Goal: Task Accomplishment & Management: Use online tool/utility

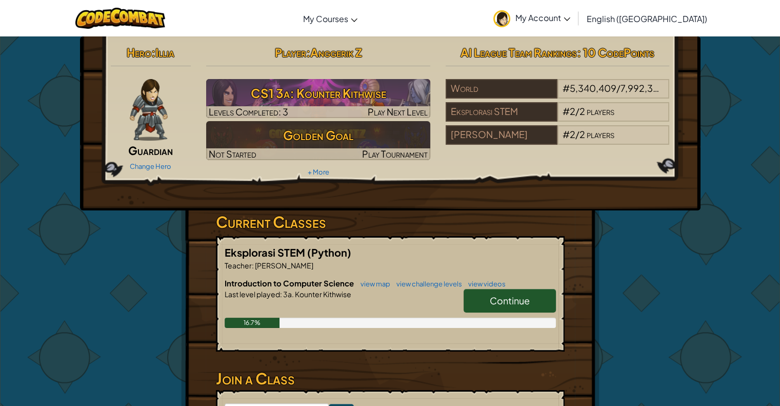
click at [491, 305] on span "Continue" at bounding box center [510, 300] width 40 height 12
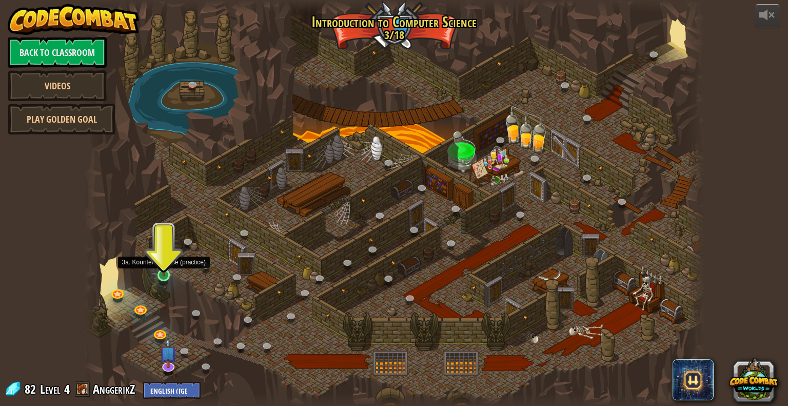
click at [163, 266] on img at bounding box center [164, 257] width 16 height 36
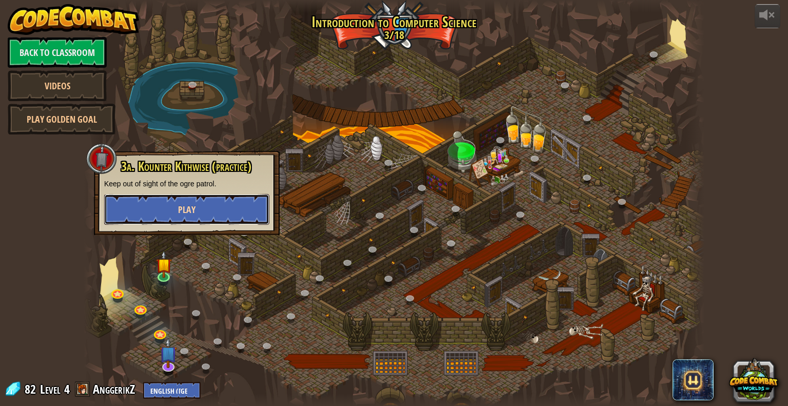
click at [176, 203] on button "Play" at bounding box center [186, 209] width 165 height 31
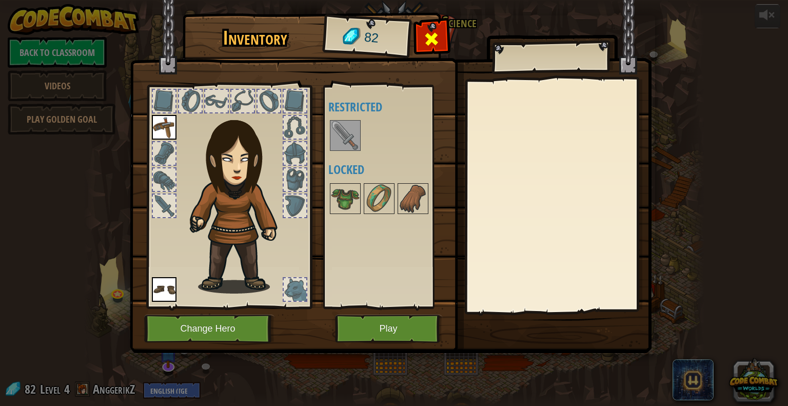
click at [434, 34] on span at bounding box center [431, 39] width 16 height 16
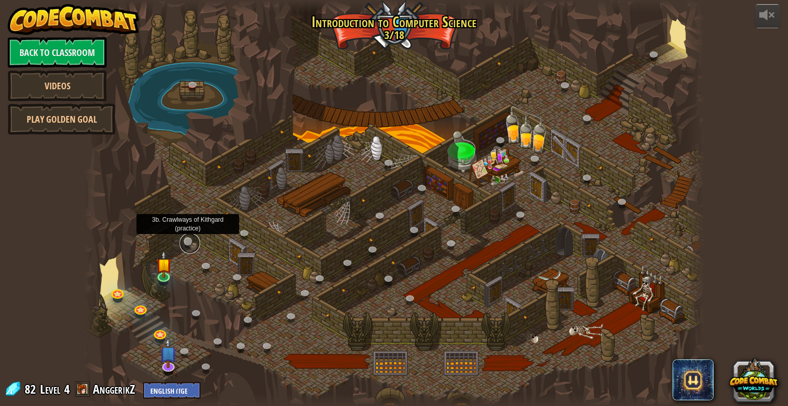
click at [191, 243] on link at bounding box center [189, 243] width 21 height 21
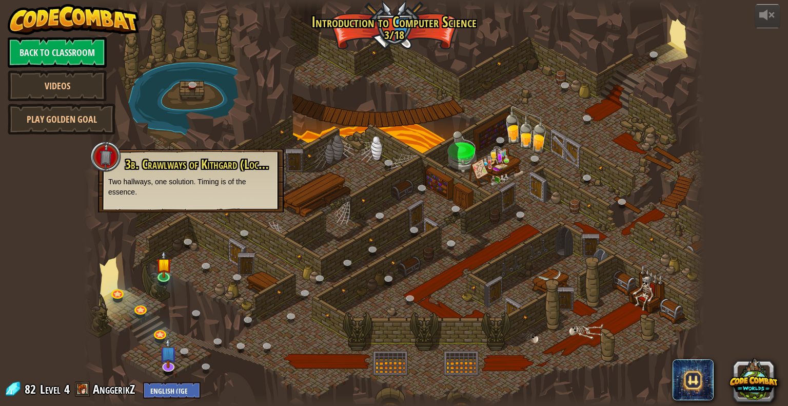
click at [195, 192] on p "Two hallways, one solution. Timing is of the essence." at bounding box center [190, 186] width 165 height 21
click at [33, 53] on link "Back to Classroom" at bounding box center [57, 52] width 99 height 31
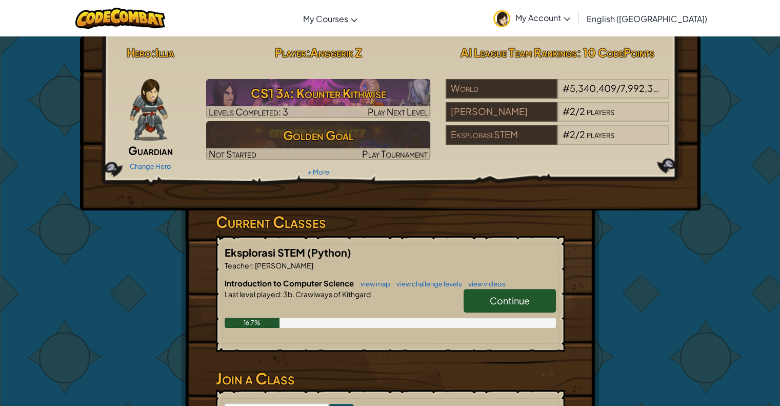
click at [494, 304] on span "Continue" at bounding box center [510, 300] width 40 height 12
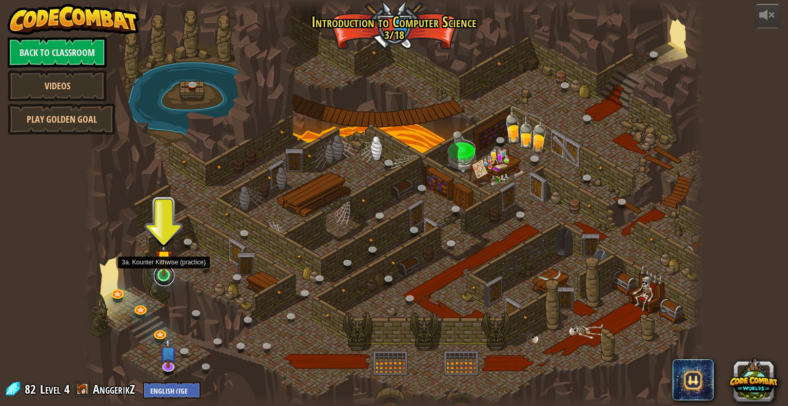
click at [161, 276] on link at bounding box center [164, 275] width 21 height 21
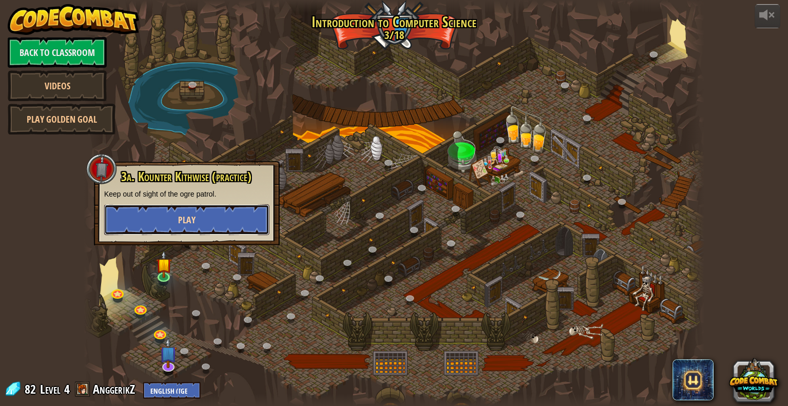
click at [169, 217] on button "Play" at bounding box center [186, 219] width 165 height 31
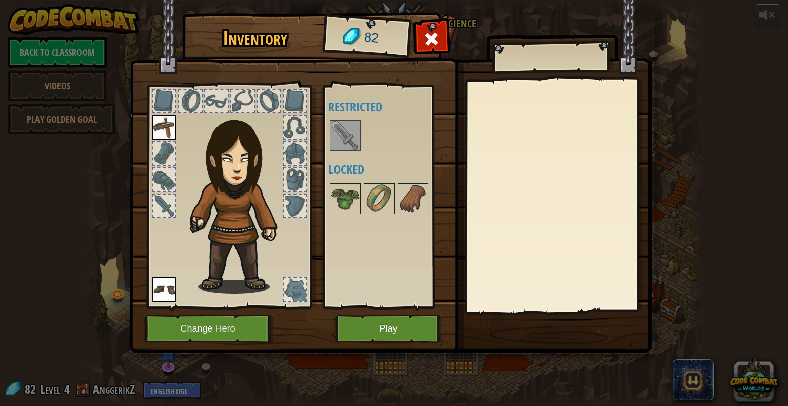
click at [338, 140] on img at bounding box center [345, 135] width 29 height 29
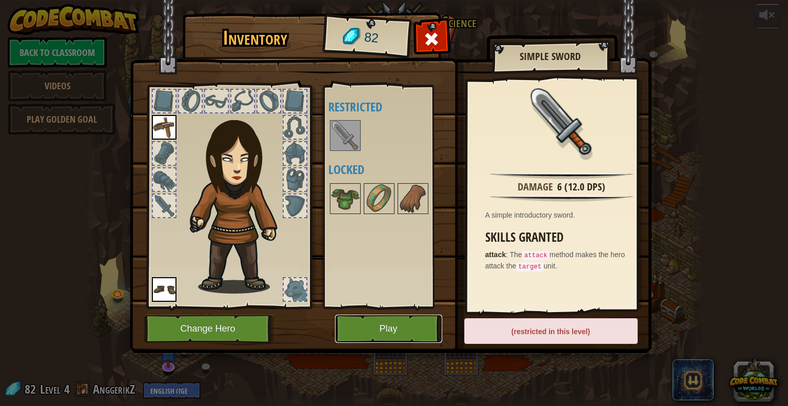
click at [367, 332] on button "Play" at bounding box center [388, 328] width 107 height 28
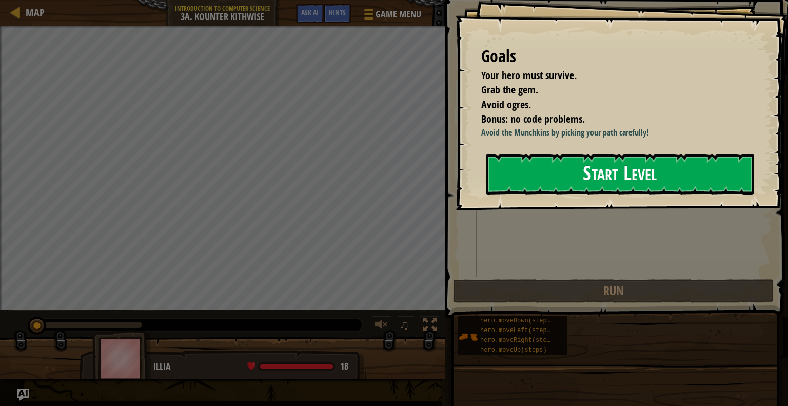
click at [605, 167] on button "Start Level" at bounding box center [620, 174] width 268 height 41
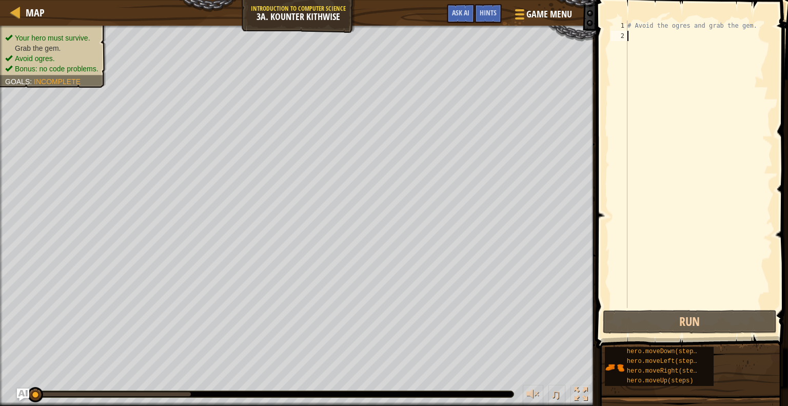
scroll to position [5, 0]
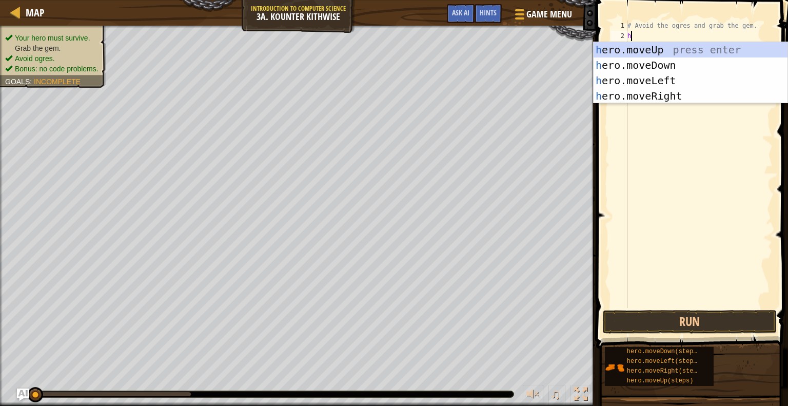
type textarea "he"
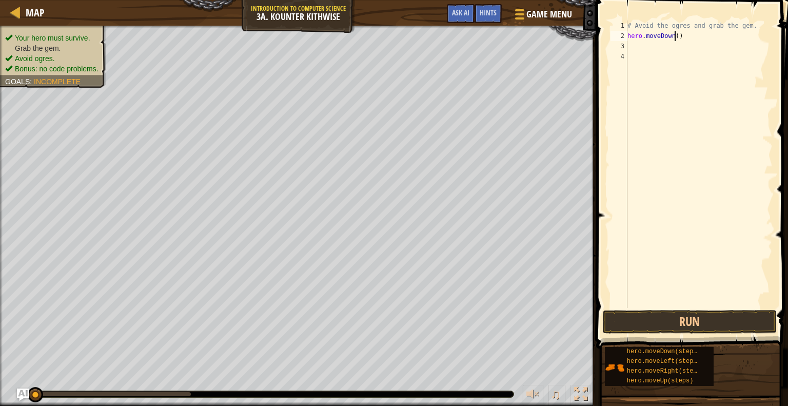
click at [674, 35] on div "# Avoid the ogres and grab the gem. hero . moveDown ( )" at bounding box center [698, 175] width 147 height 308
type textarea "hero.moveDown(2)"
click at [692, 37] on div "# Avoid the ogres and grab the gem. hero . moveDown ( 2 )" at bounding box center [698, 175] width 147 height 308
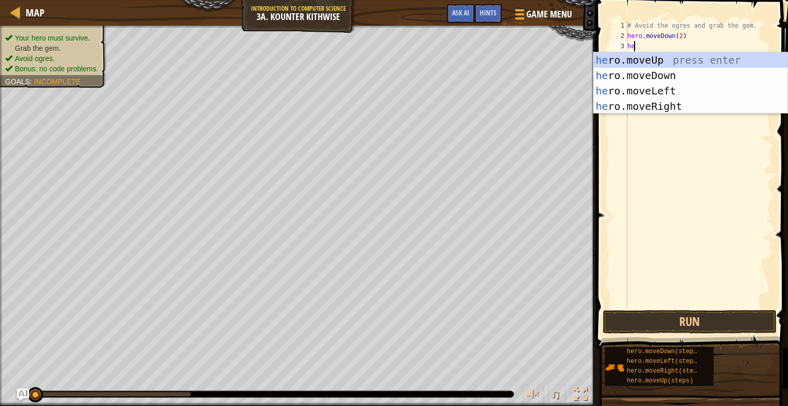
type textarea "hero"
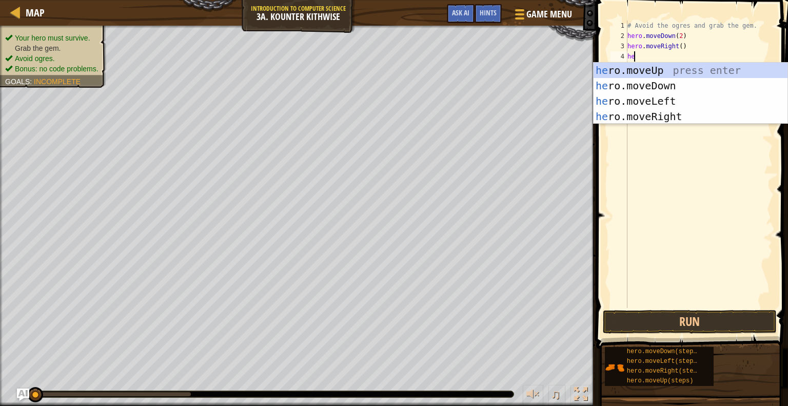
type textarea "hero"
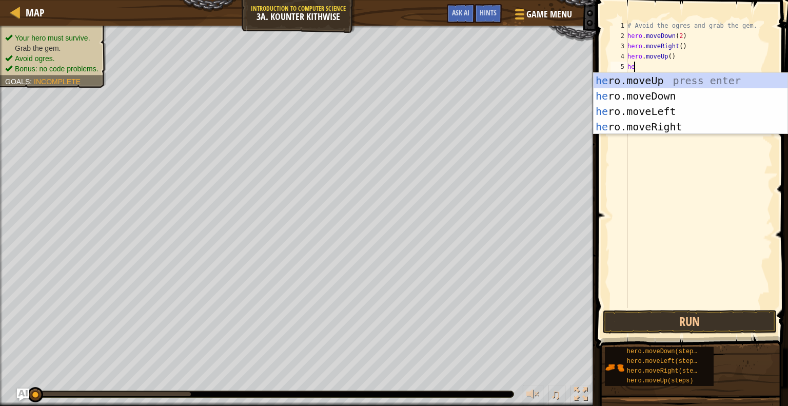
type textarea "hero"
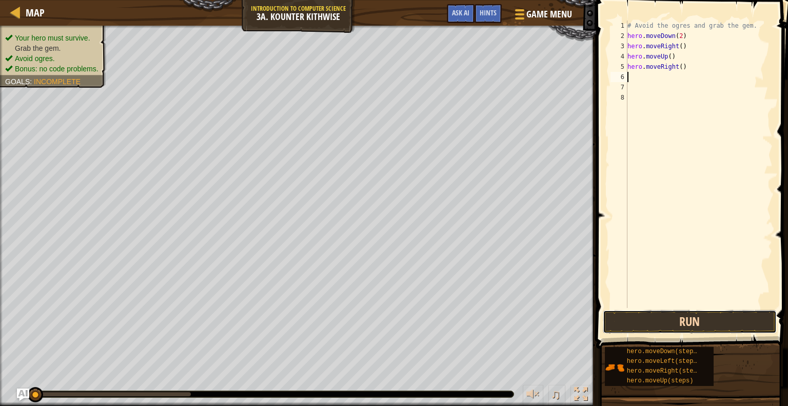
click at [675, 321] on button "Run" at bounding box center [690, 322] width 174 height 24
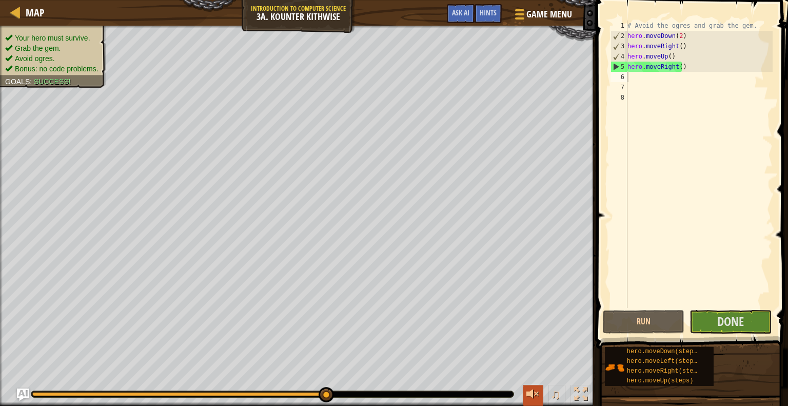
click at [535, 393] on div at bounding box center [532, 393] width 13 height 13
click at [728, 322] on span "Done" at bounding box center [730, 321] width 27 height 16
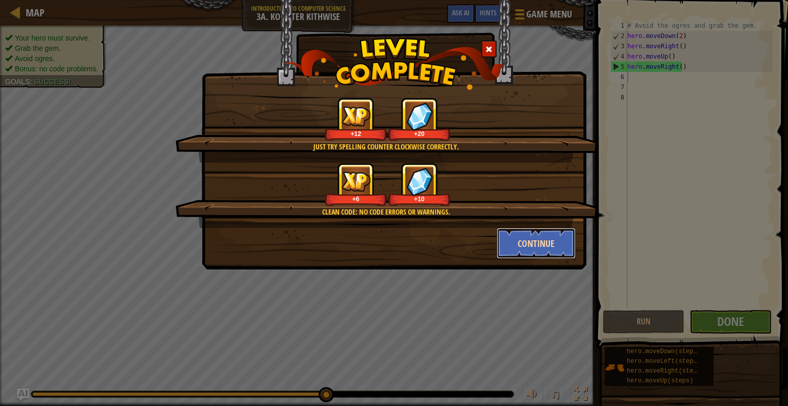
click at [532, 250] on button "Continue" at bounding box center [535, 243] width 79 height 31
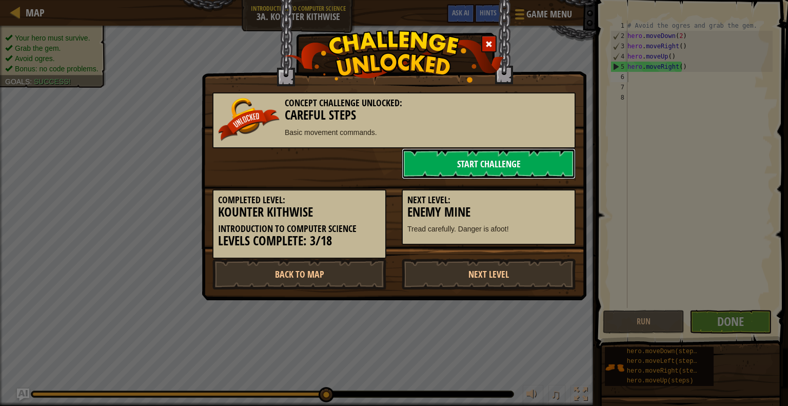
click at [493, 166] on link "Start Challenge" at bounding box center [489, 163] width 174 height 31
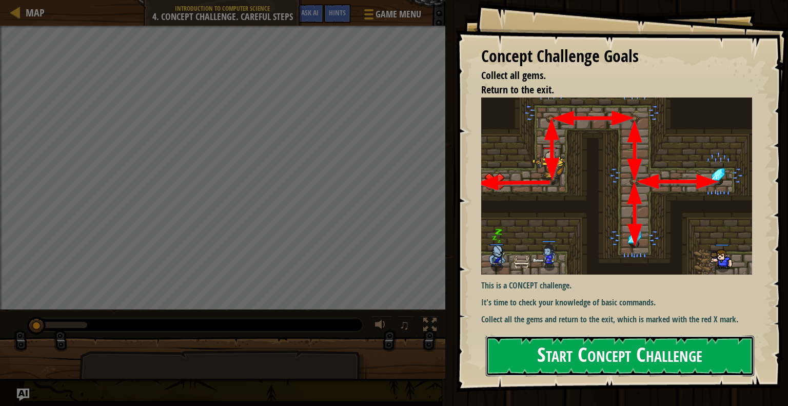
click at [625, 351] on button "Start Concept Challenge" at bounding box center [620, 355] width 268 height 41
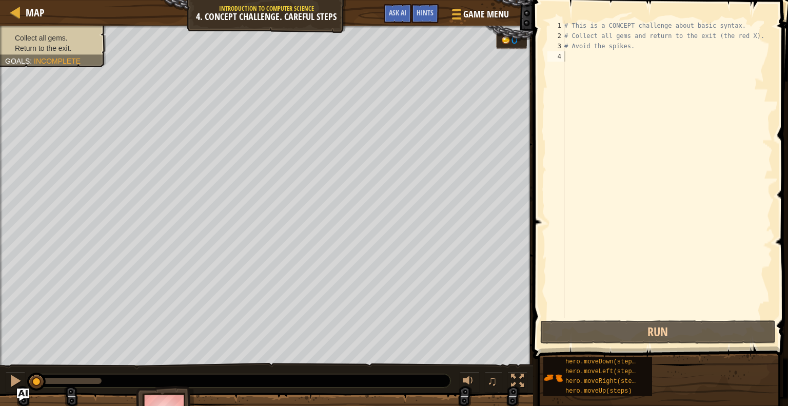
click at [634, 162] on div "# This is a CONCEPT challenge about basic syntax. # Collect all gems and return…" at bounding box center [667, 180] width 210 height 318
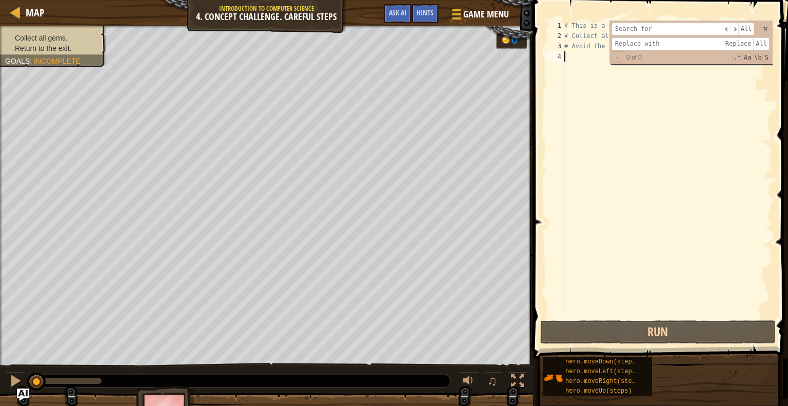
click at [634, 163] on div "# This is a CONCEPT challenge about basic syntax. # Collect all gems and return…" at bounding box center [667, 180] width 210 height 318
click at [594, 60] on div "# This is a CONCEPT challenge about basic syntax. # Collect all gems and return…" at bounding box center [667, 180] width 210 height 318
click at [628, 209] on div "# This is a CONCEPT challenge about basic syntax. # Collect all gems and return…" at bounding box center [667, 180] width 210 height 318
click at [16, 13] on div at bounding box center [15, 12] width 13 height 13
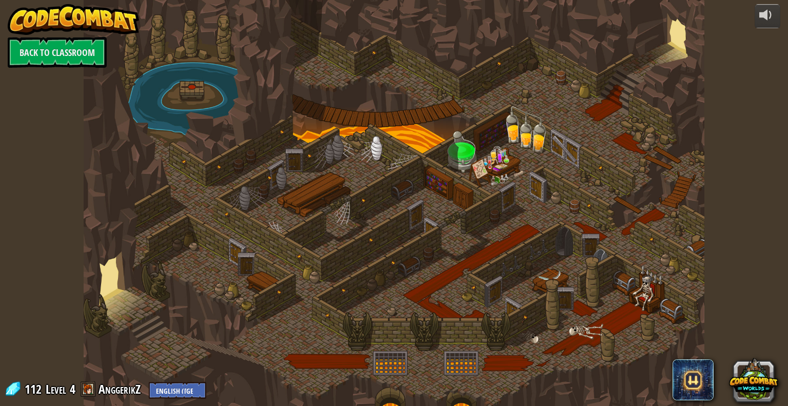
click at [48, 13] on img at bounding box center [73, 19] width 131 height 31
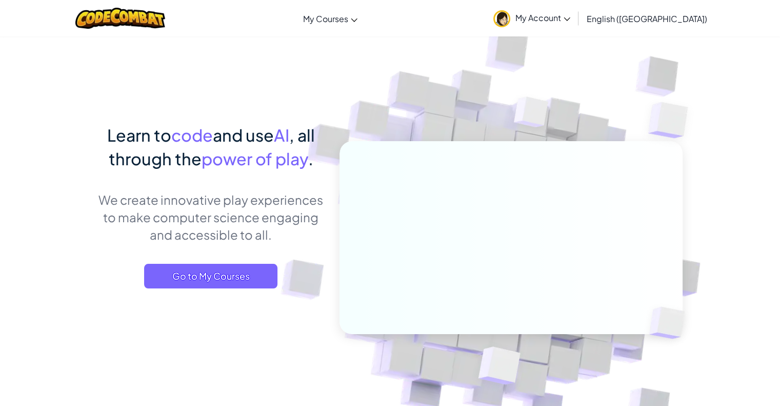
click at [575, 24] on link "My Account" at bounding box center [531, 18] width 87 height 32
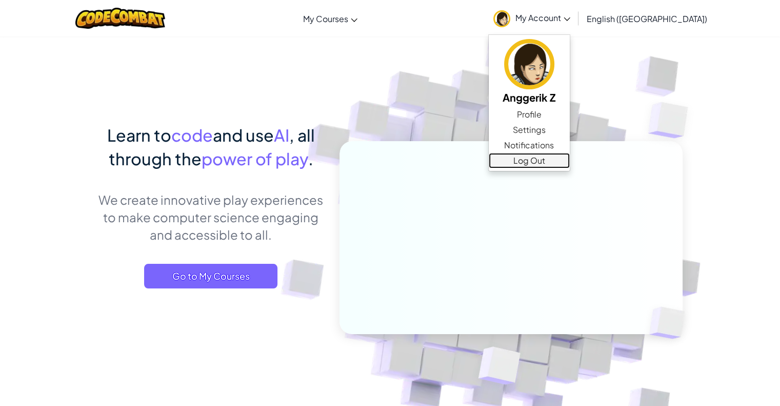
click at [570, 162] on link "Log Out" at bounding box center [529, 160] width 81 height 15
